Goal: Information Seeking & Learning: Learn about a topic

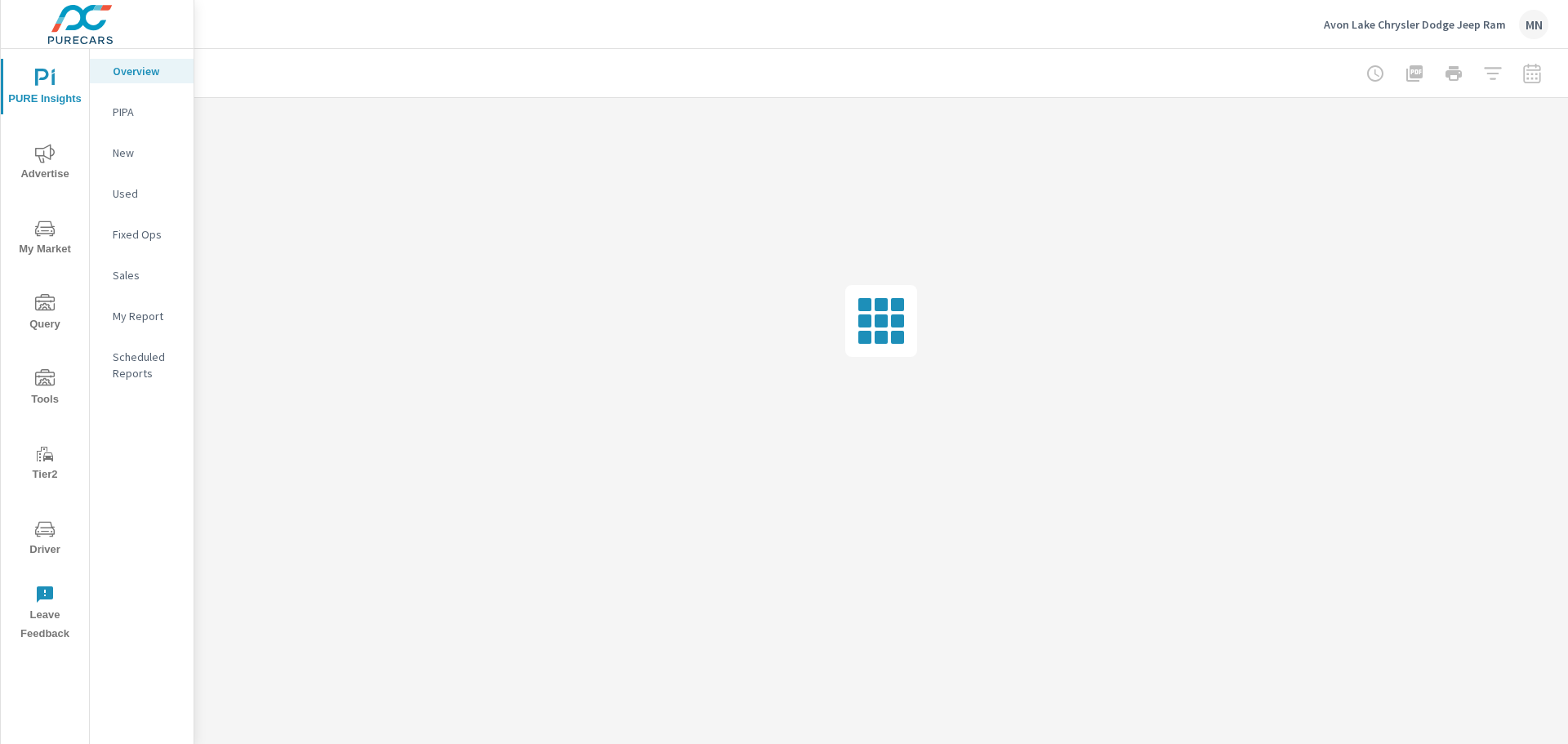
click at [38, 155] on icon "nav menu" at bounding box center [45, 153] width 20 height 19
click at [143, 356] on p "PureCars TV" at bounding box center [146, 356] width 67 height 16
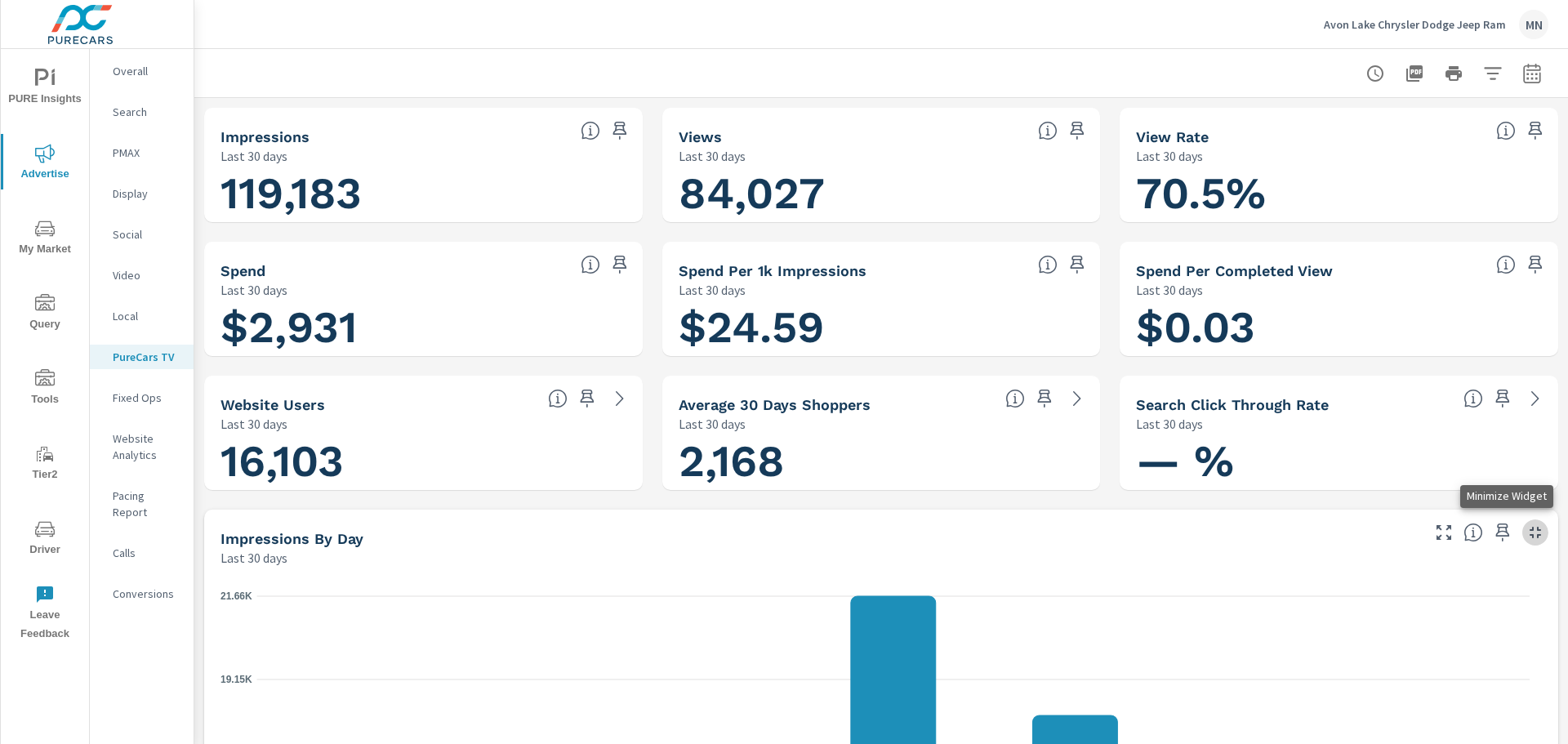
click at [1526, 525] on icon "button" at bounding box center [1535, 532] width 20 height 20
